Goal: Check status

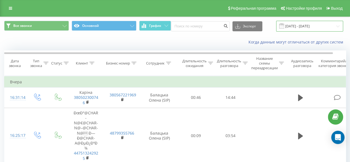
click at [313, 26] on input "[DATE] - [DATE]" at bounding box center [309, 26] width 67 height 11
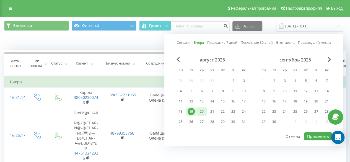
click at [204, 113] on div "20" at bounding box center [201, 111] width 7 height 7
click at [321, 137] on button "Применить" at bounding box center [318, 136] width 28 height 8
type input "[DATE] - [DATE]"
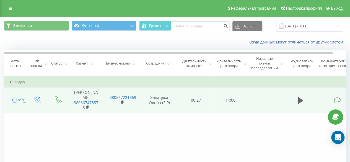
click at [339, 99] on icon at bounding box center [337, 100] width 7 height 6
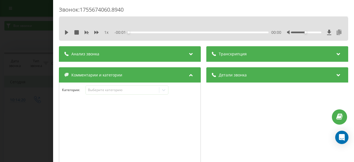
click at [336, 33] on icon at bounding box center [339, 33] width 7 height 6
